Goal: Navigation & Orientation: Understand site structure

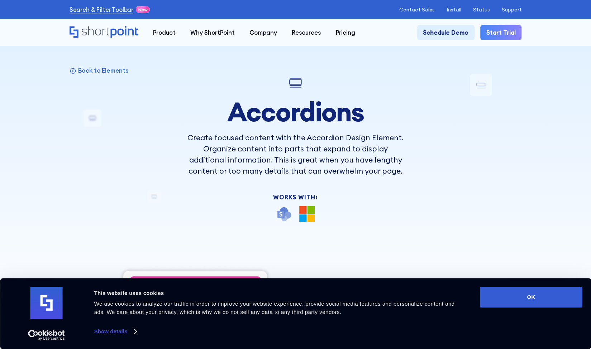
click at [112, 34] on icon "Home" at bounding box center [104, 32] width 69 height 12
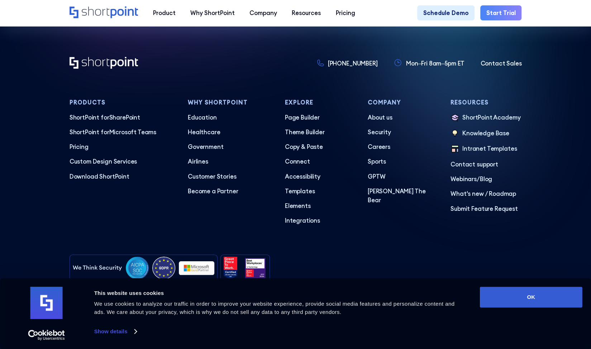
scroll to position [3663, 0]
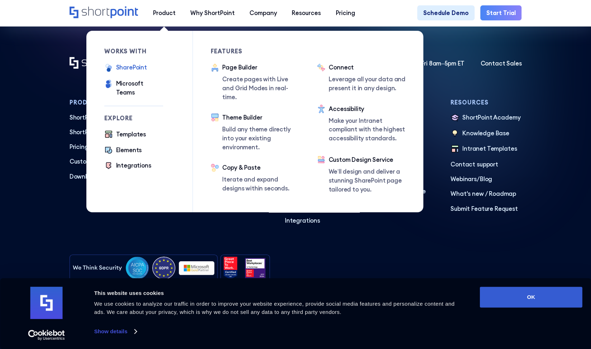
click at [138, 68] on div "SharePoint" at bounding box center [131, 67] width 31 height 9
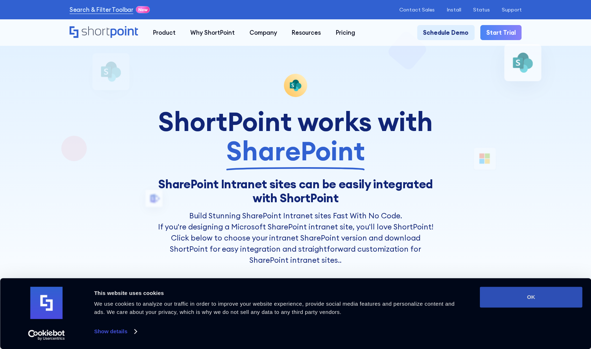
click at [531, 296] on button "OK" at bounding box center [531, 297] width 102 height 21
